Goal: Information Seeking & Learning: Learn about a topic

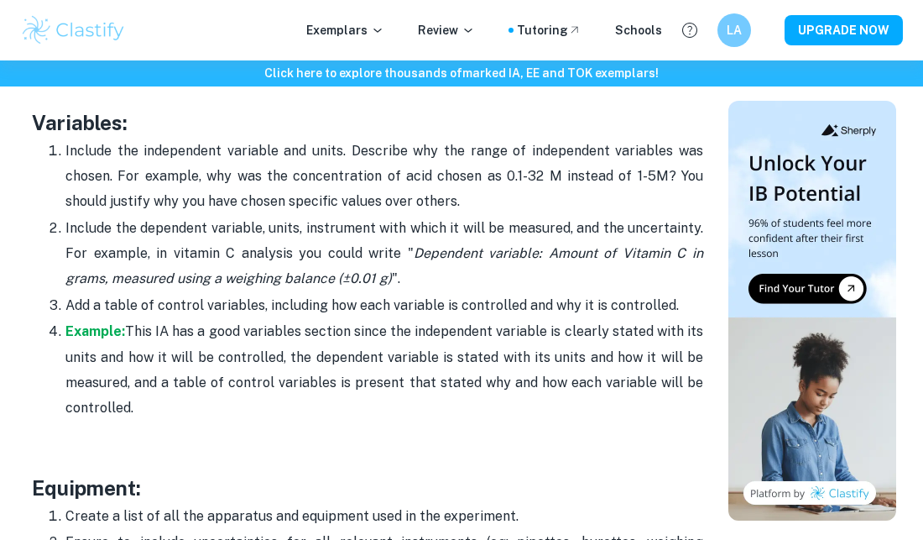
scroll to position [2868, 0]
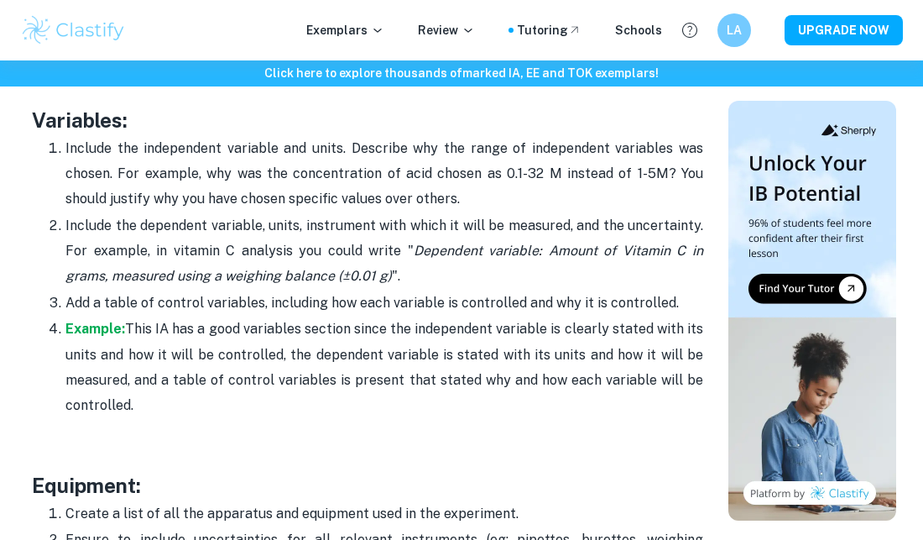
click at [576, 409] on p "Example: This IA has a good variables section since the independent variable is…" at bounding box center [384, 367] width 638 height 102
drag, startPoint x: 62, startPoint y: 140, endPoint x: 691, endPoint y: 303, distance: 649.3
click at [691, 303] on ol "Include the independent variable and units. Describe why the range of independe…" at bounding box center [367, 277] width 671 height 284
copy ol "Include the independent variable and units. Describe why the range of independe…"
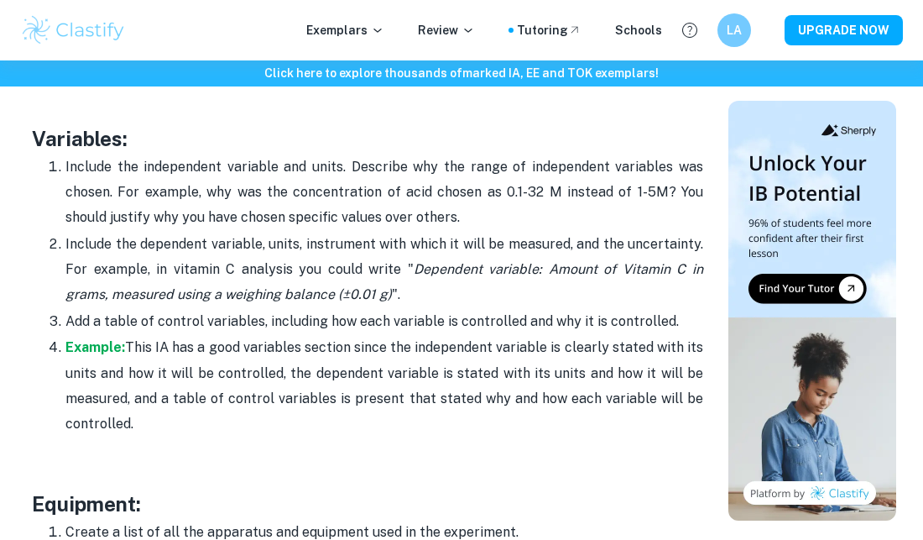
click at [529, 437] on p at bounding box center [367, 449] width 671 height 25
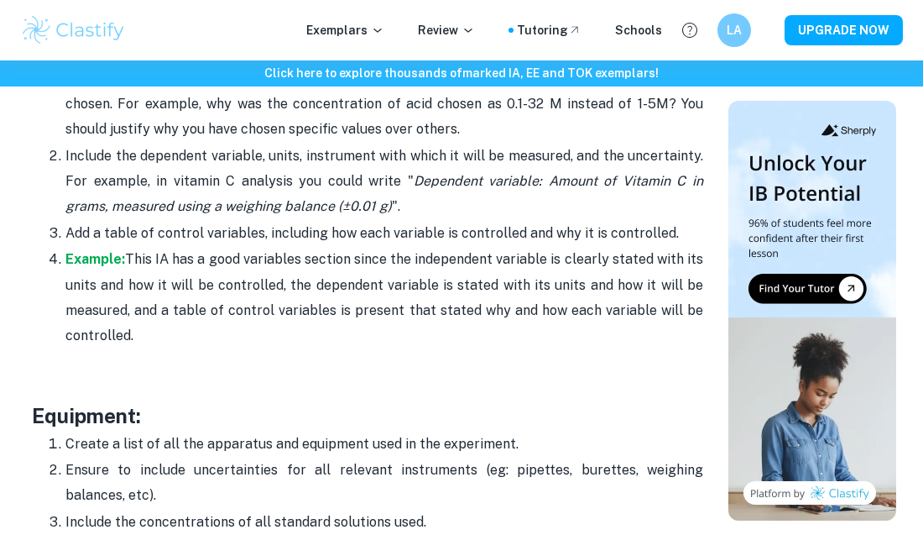
scroll to position [2941, 0]
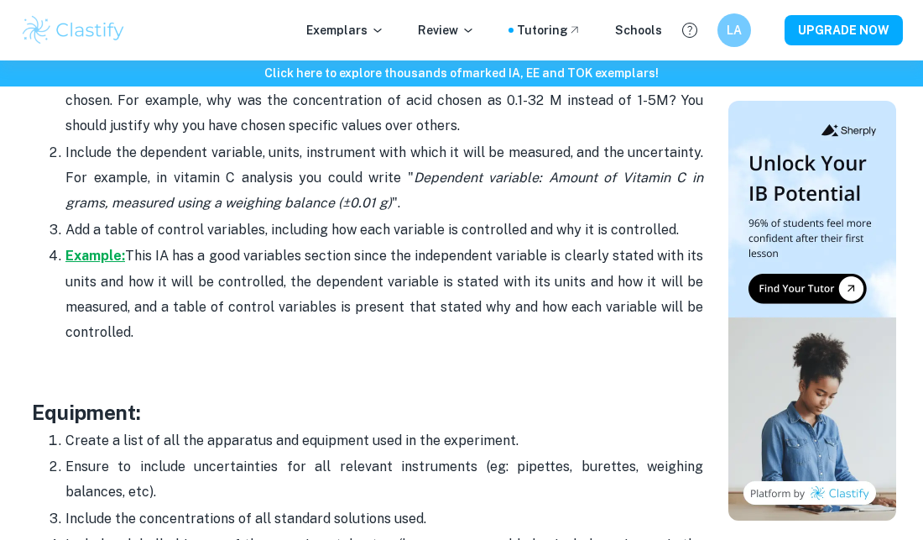
click at [78, 248] on strong "Example:" at bounding box center [95, 256] width 60 height 16
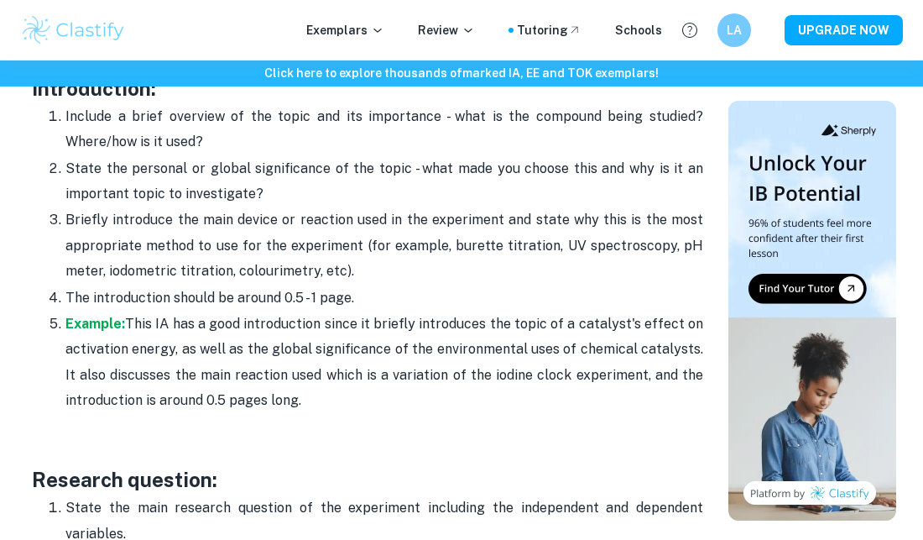
scroll to position [1133, 0]
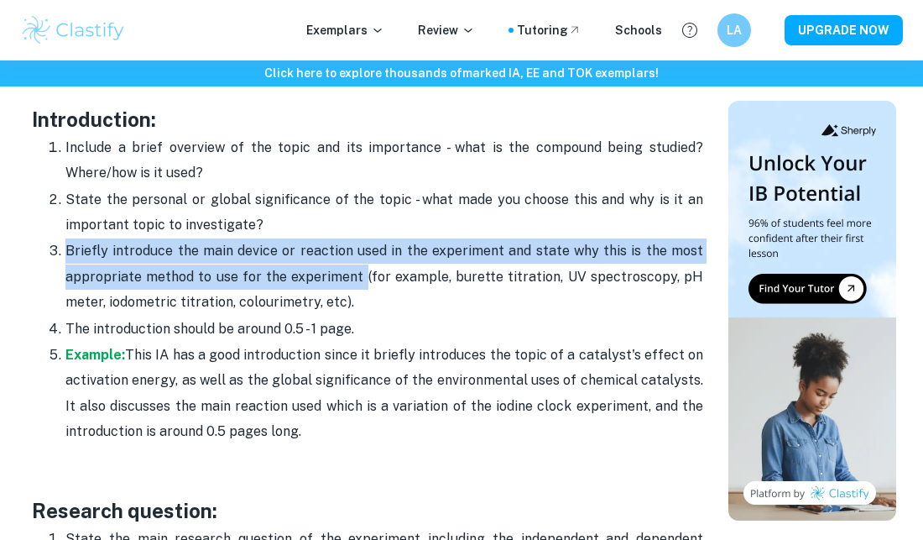
drag, startPoint x: 67, startPoint y: 250, endPoint x: 371, endPoint y: 264, distance: 304.1
click at [371, 264] on p "Briefly introduce the main device or reaction used in the experiment and state …" at bounding box center [384, 276] width 638 height 76
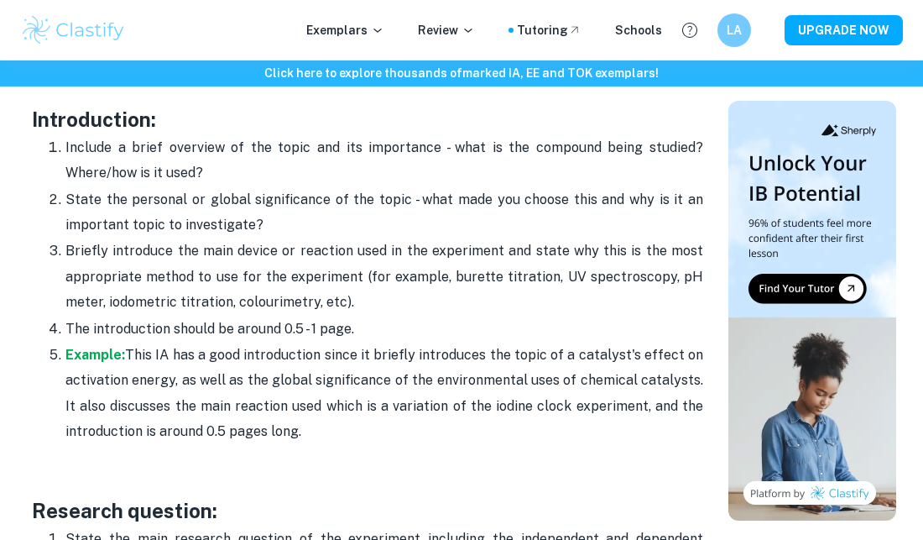
drag, startPoint x: 371, startPoint y: 264, endPoint x: 299, endPoint y: 290, distance: 76.7
click at [299, 290] on p "Briefly introduce the main device or reaction used in the experiment and state …" at bounding box center [384, 276] width 638 height 76
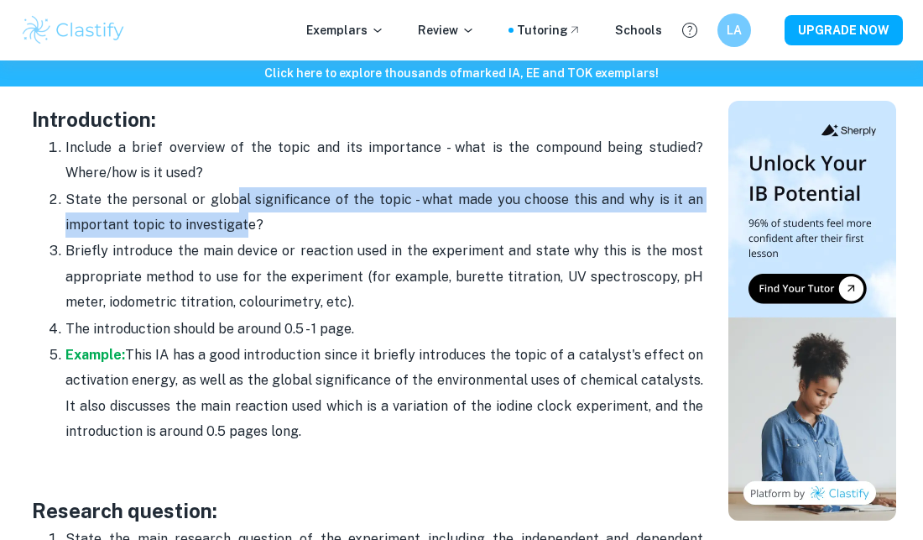
drag, startPoint x: 232, startPoint y: 198, endPoint x: 232, endPoint y: 228, distance: 30.2
click at [232, 228] on p "State the personal or global significance of the topic - what made you choose t…" at bounding box center [384, 212] width 638 height 51
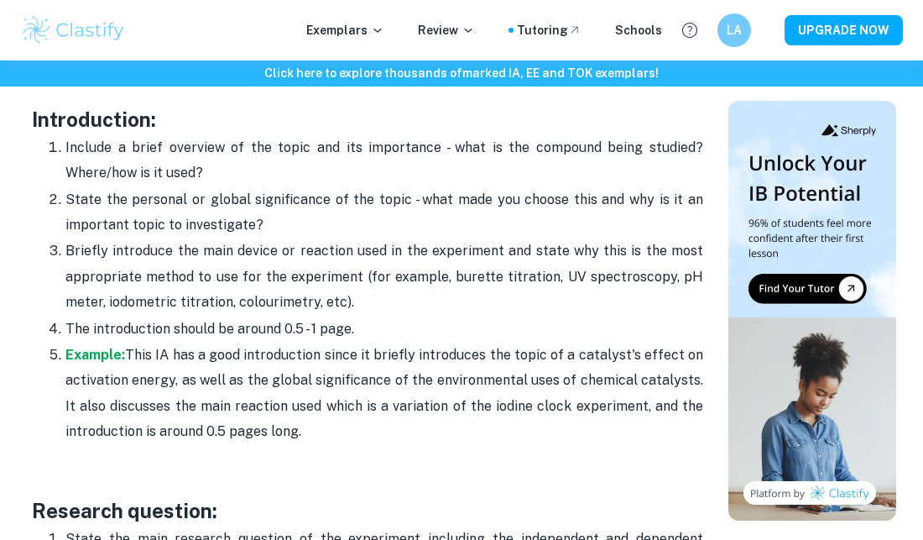
drag, startPoint x: 232, startPoint y: 228, endPoint x: 92, endPoint y: 246, distance: 141.3
click at [92, 246] on p "Briefly introduce the main device or reaction used in the experiment and state …" at bounding box center [384, 276] width 638 height 76
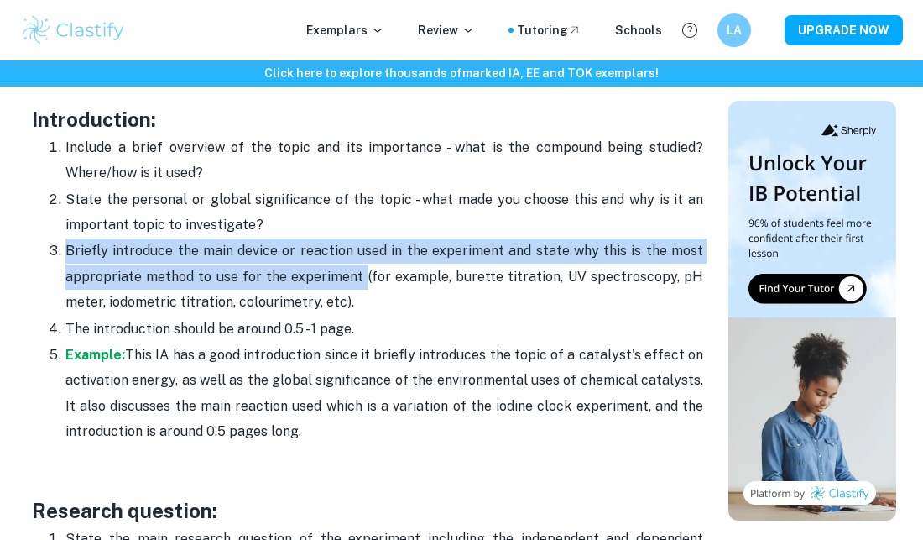
drag, startPoint x: 92, startPoint y: 246, endPoint x: 362, endPoint y: 269, distance: 270.3
click at [362, 269] on p "Briefly introduce the main device or reaction used in the experiment and state …" at bounding box center [384, 276] width 638 height 76
copy p "Briefly introduce the main device or reaction used in the experiment and state …"
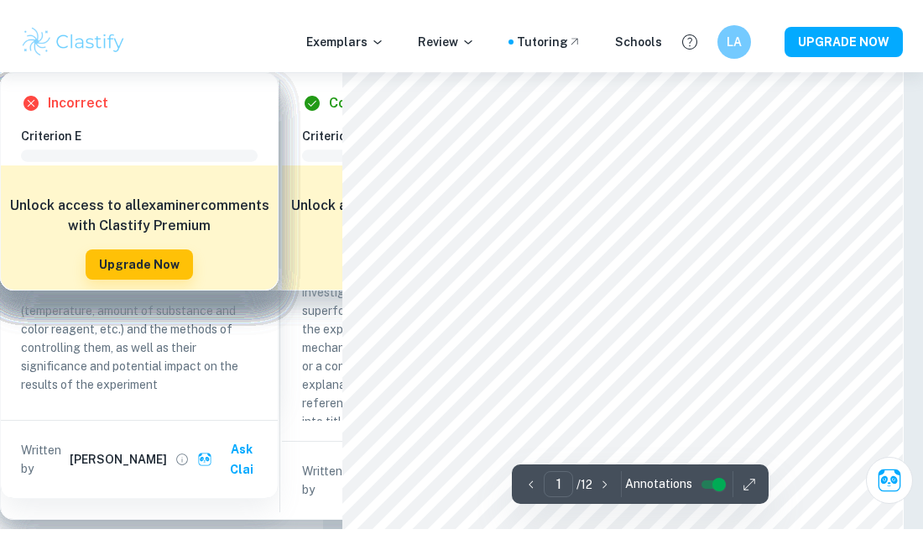
scroll to position [65, 0]
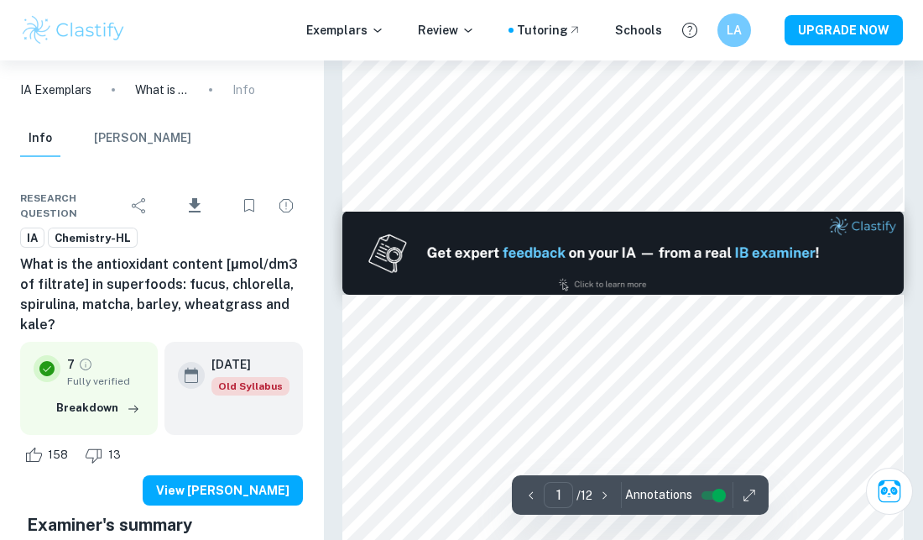
type input "2"
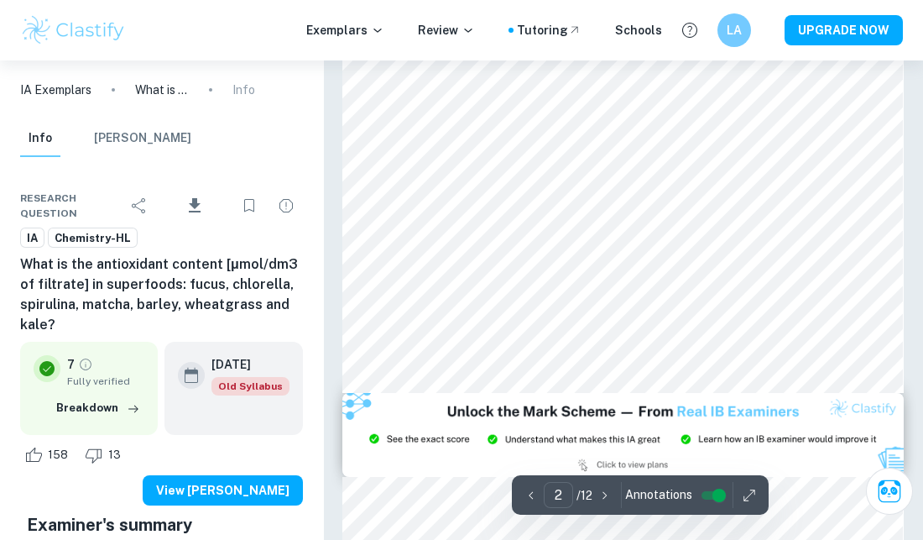
scroll to position [1353, 0]
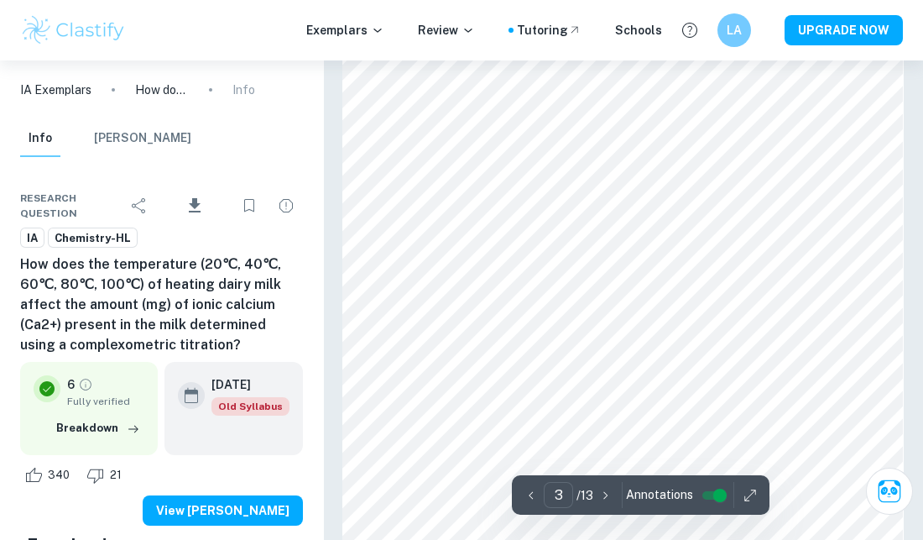
scroll to position [1754, 0]
type input "3"
